Goal: Task Accomplishment & Management: Understand process/instructions

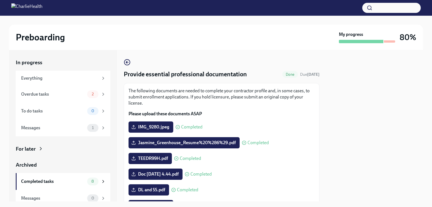
click at [52, 91] on div "Overdue tasks" at bounding box center [53, 94] width 64 height 6
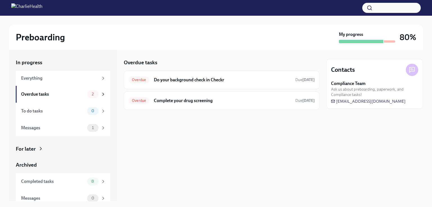
click at [203, 82] on h6 "Do your background check in Checkr" at bounding box center [222, 80] width 137 height 6
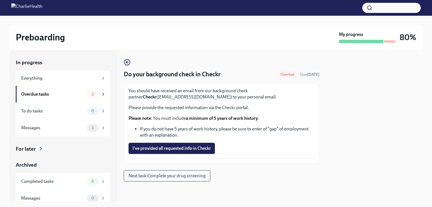
click at [197, 148] on span "I've provided all requested info in Checkr" at bounding box center [171, 149] width 78 height 6
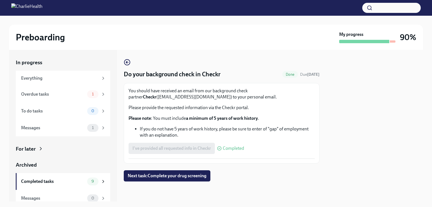
click at [59, 100] on div "Overdue tasks 1" at bounding box center [63, 94] width 94 height 17
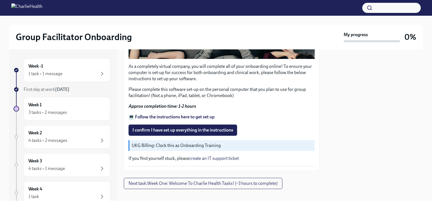
scroll to position [183, 0]
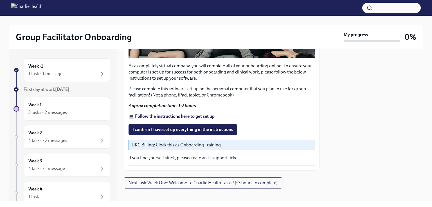
click at [73, 107] on div "Week 1 3 tasks • 2 messages" at bounding box center [66, 109] width 77 height 14
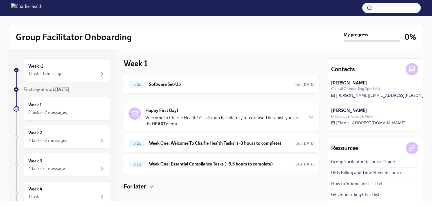
click at [175, 79] on div "To Do Software Set-Up Due [DATE]" at bounding box center [222, 84] width 196 height 19
click at [172, 85] on h6 "Software Set-Up" at bounding box center [220, 84] width 142 height 6
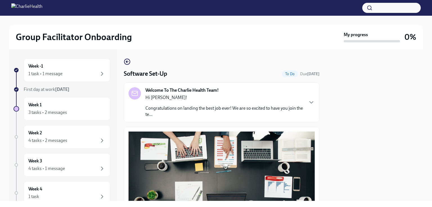
click at [299, 103] on div "Welcome To The Charlie Health Team! Hi [PERSON_NAME]! Congratulations on landin…" at bounding box center [221, 102] width 186 height 30
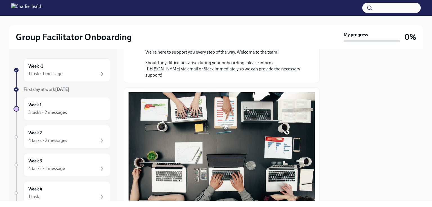
click at [75, 65] on div "Week -1 1 task • 1 message" at bounding box center [66, 70] width 77 height 14
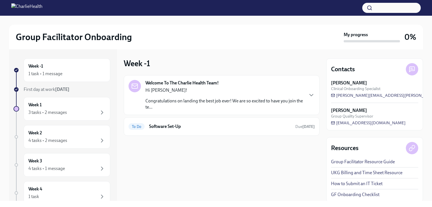
click at [196, 126] on h6 "Software Set-Up" at bounding box center [220, 127] width 142 height 6
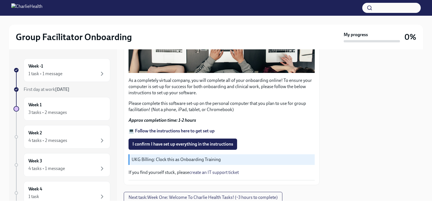
scroll to position [169, 0]
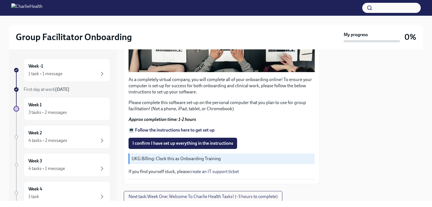
click at [206, 128] on strong "💻 Follow the instructions here to get set up" at bounding box center [171, 130] width 86 height 5
